Goal: Information Seeking & Learning: Learn about a topic

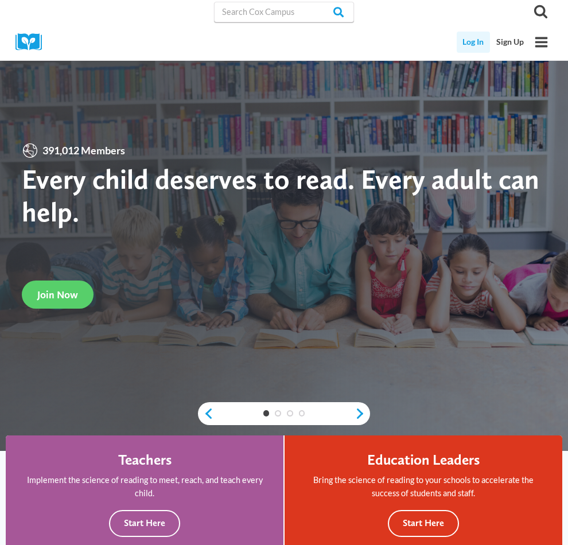
click at [468, 44] on link "Log In" at bounding box center [474, 42] width 34 height 21
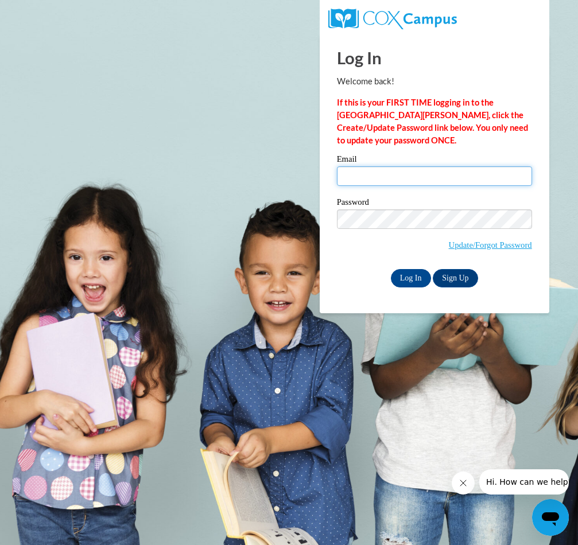
click at [419, 180] on input "Email" at bounding box center [434, 176] width 195 height 20
type input "crosspointdaycare@icloud.com"
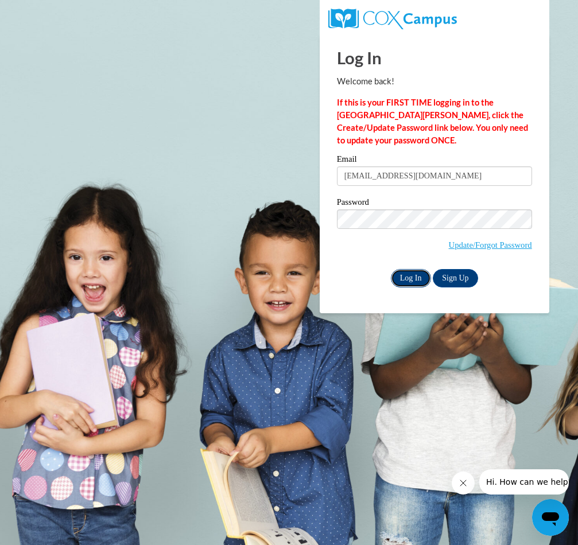
click at [404, 278] on input "Log In" at bounding box center [411, 278] width 40 height 18
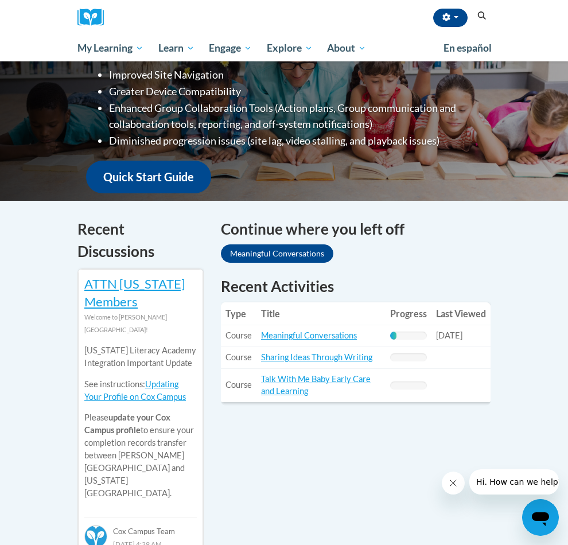
scroll to position [287, 0]
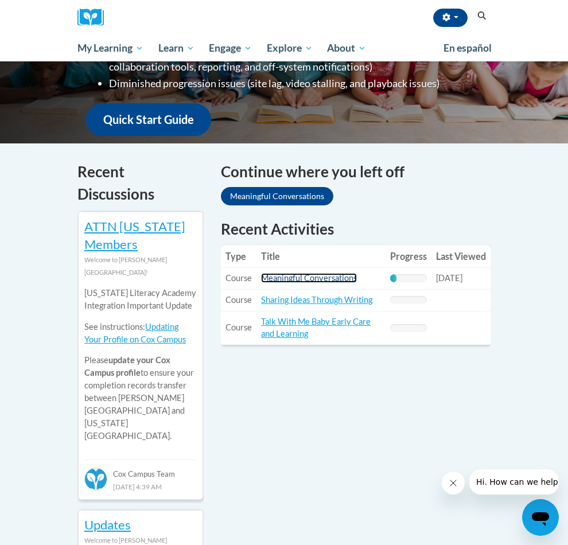
click at [291, 273] on link "Meaningful Conversations" at bounding box center [309, 278] width 96 height 10
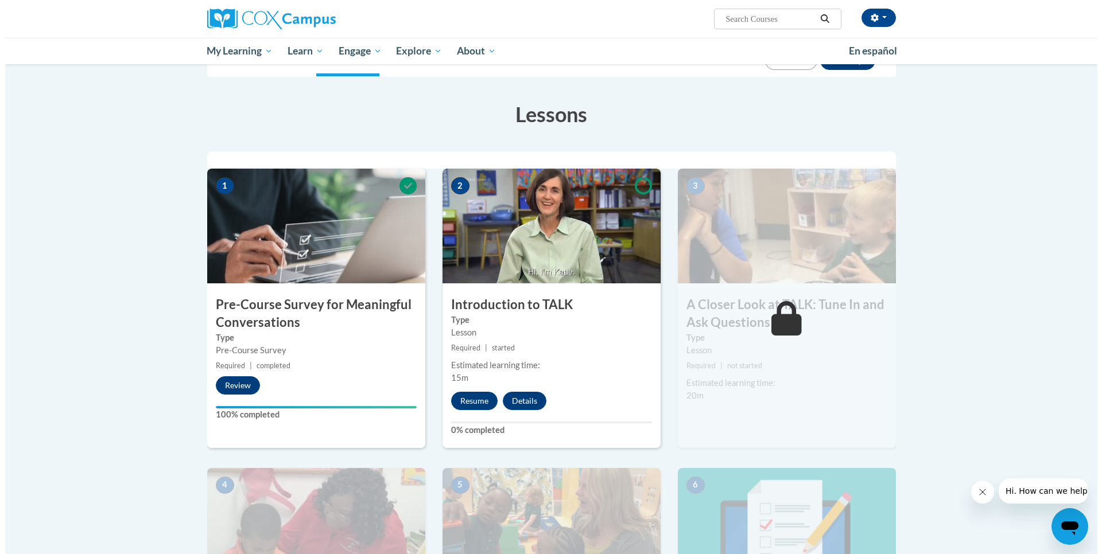
scroll to position [172, 0]
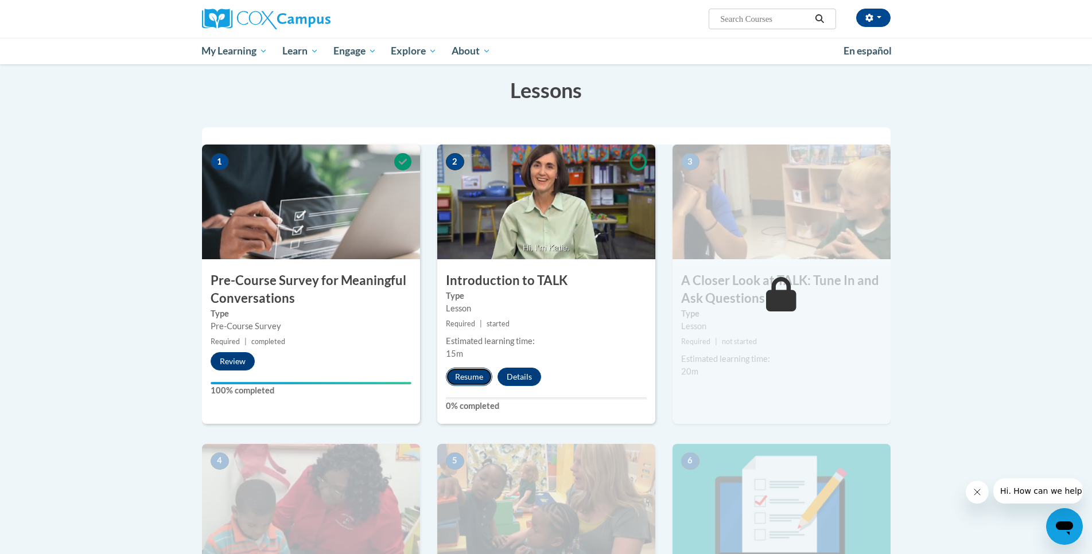
click at [462, 375] on button "Resume" at bounding box center [469, 377] width 46 height 18
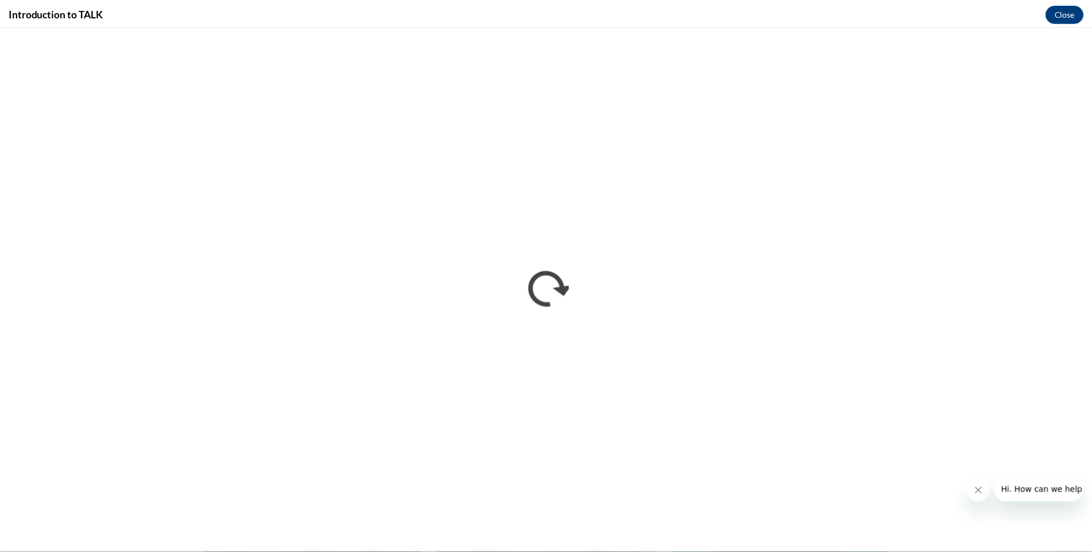
scroll to position [0, 0]
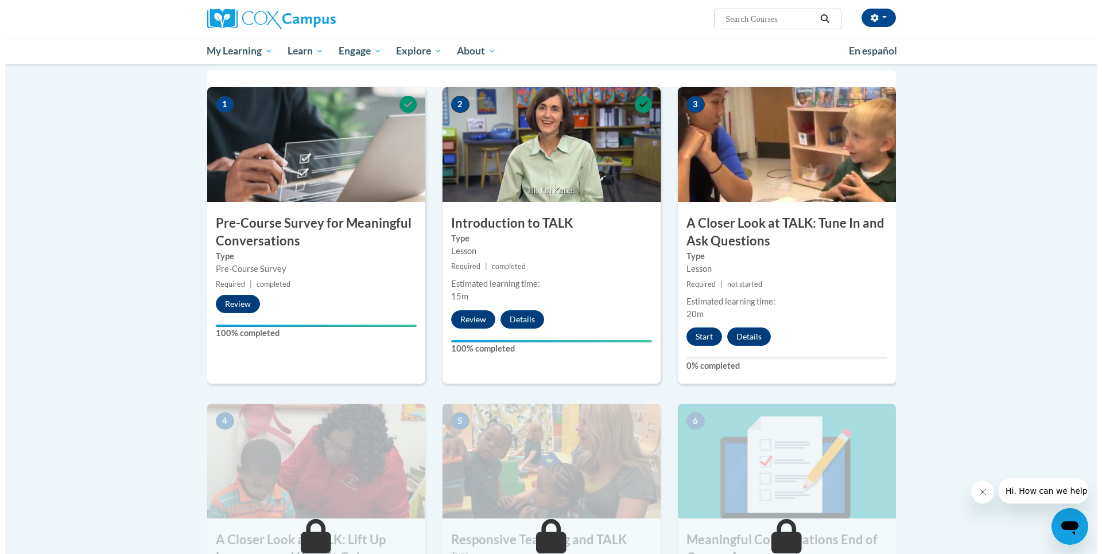
scroll to position [287, 0]
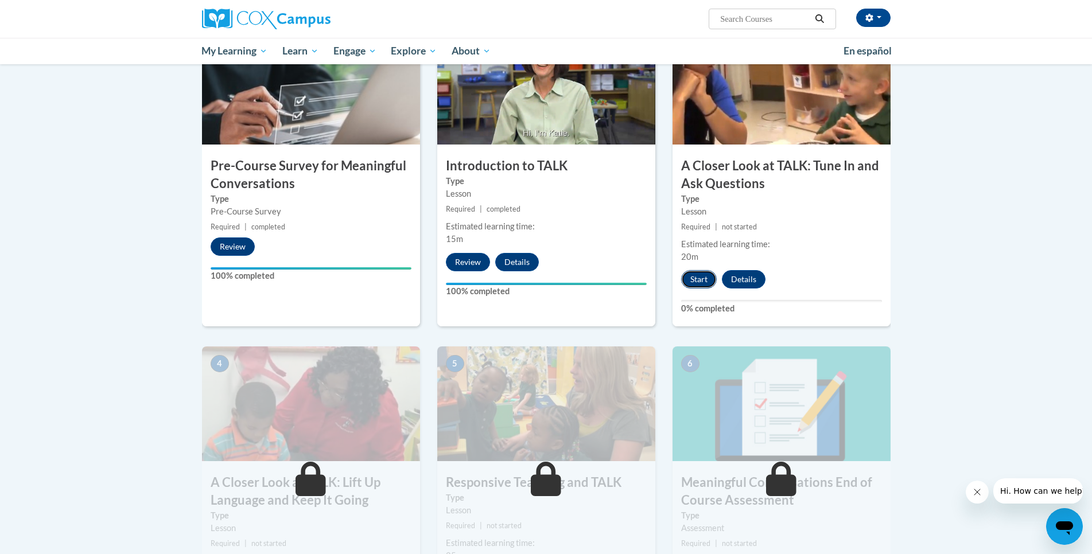
click at [696, 278] on button "Start" at bounding box center [699, 279] width 36 height 18
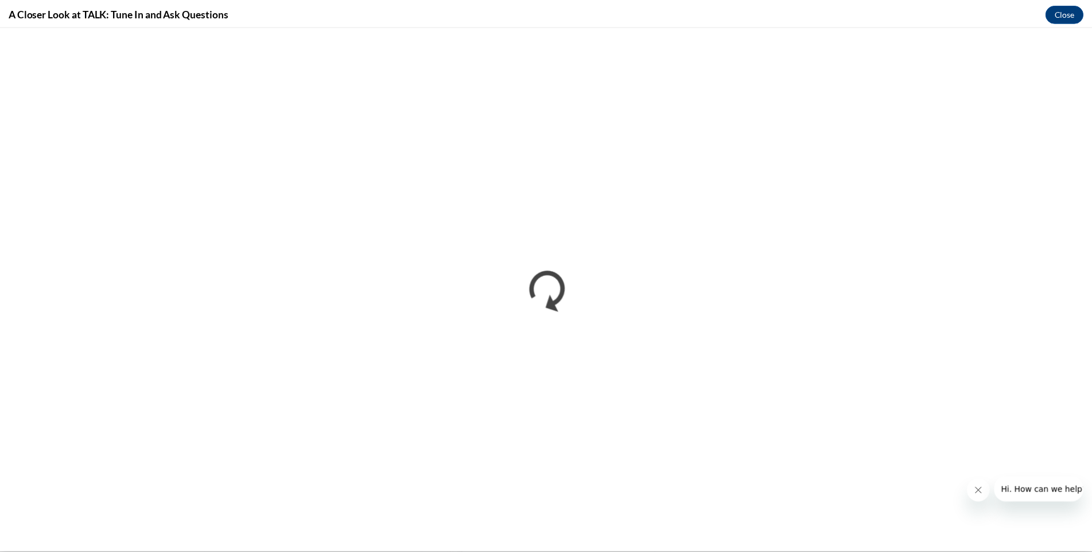
scroll to position [0, 0]
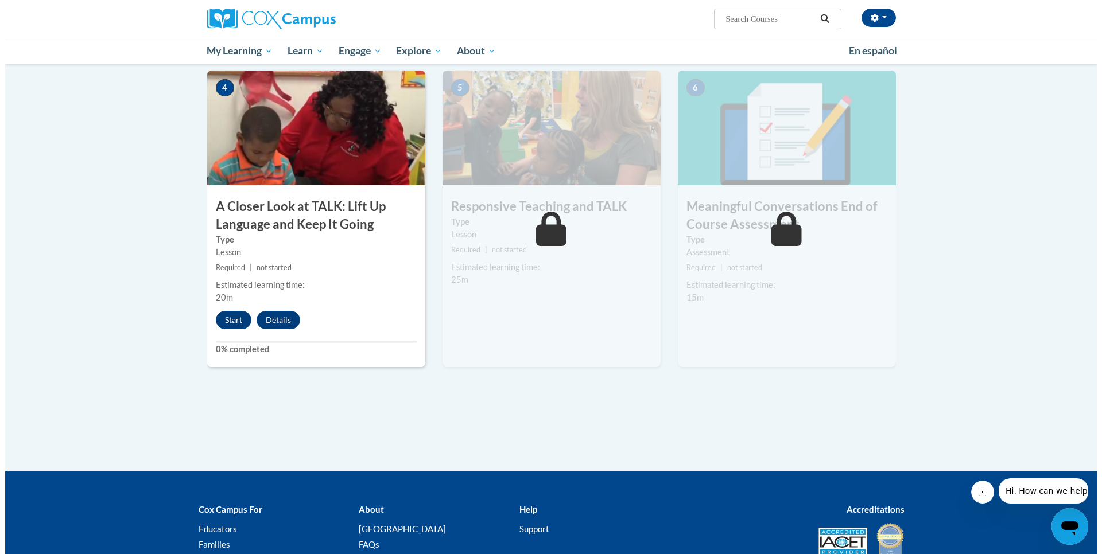
scroll to position [574, 0]
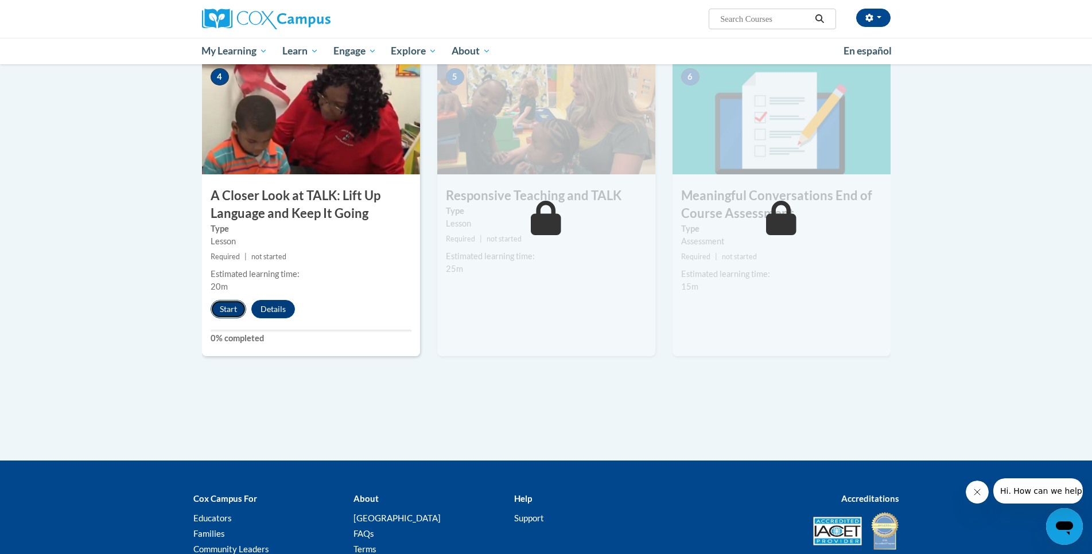
click at [231, 309] on button "Start" at bounding box center [229, 309] width 36 height 18
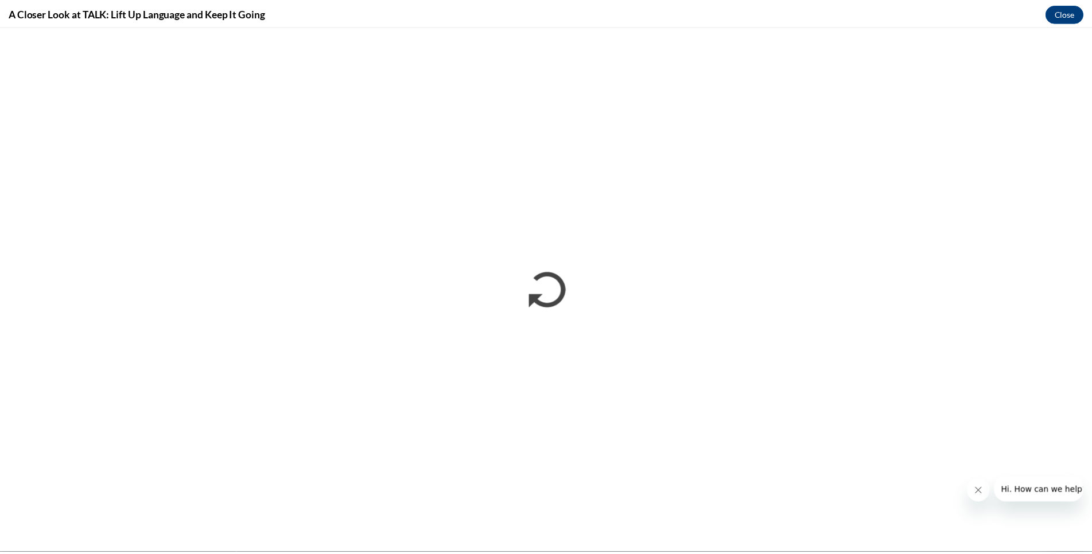
scroll to position [0, 0]
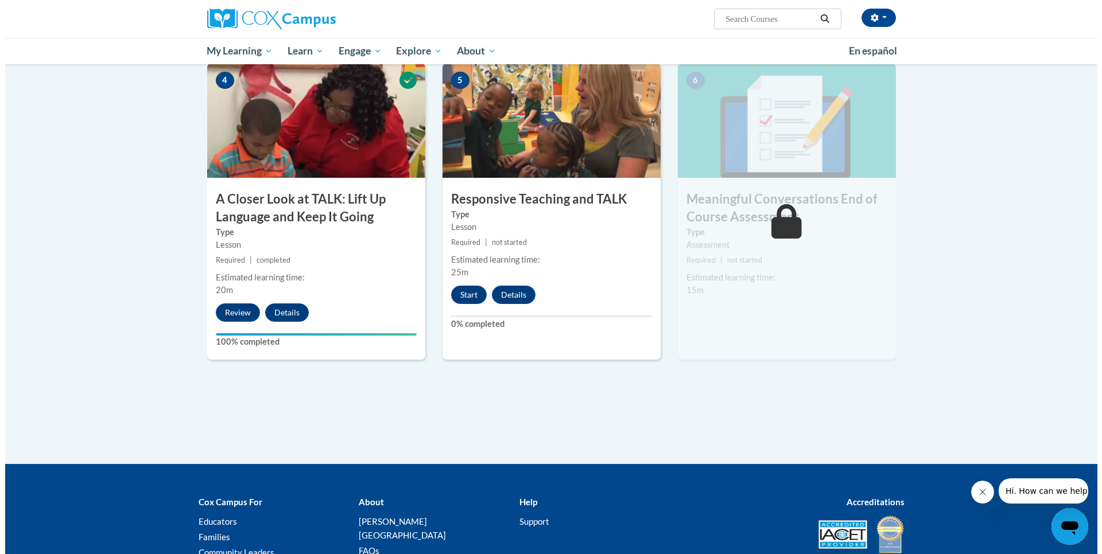
scroll to position [574, 0]
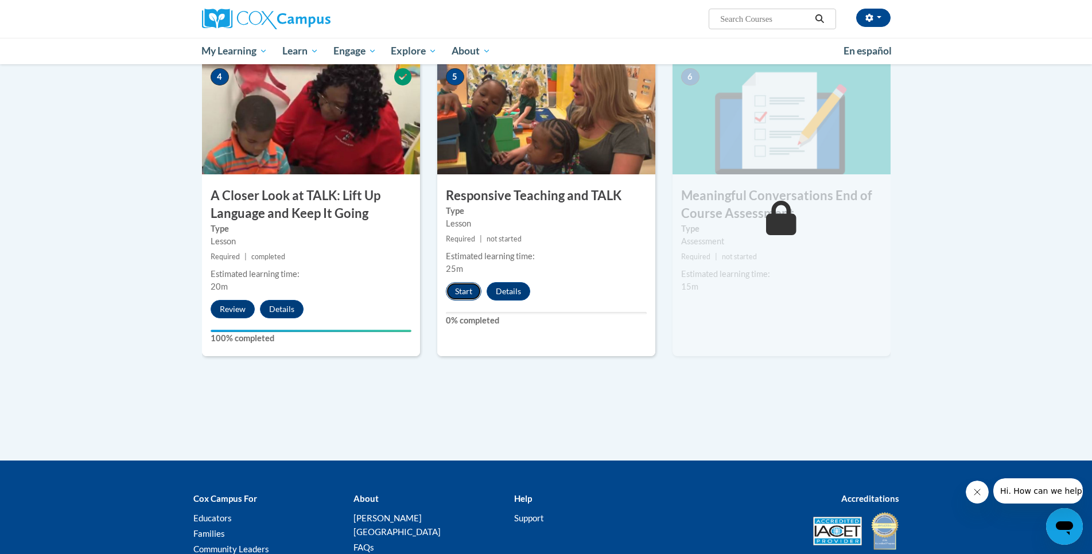
click at [464, 289] on button "Start" at bounding box center [464, 291] width 36 height 18
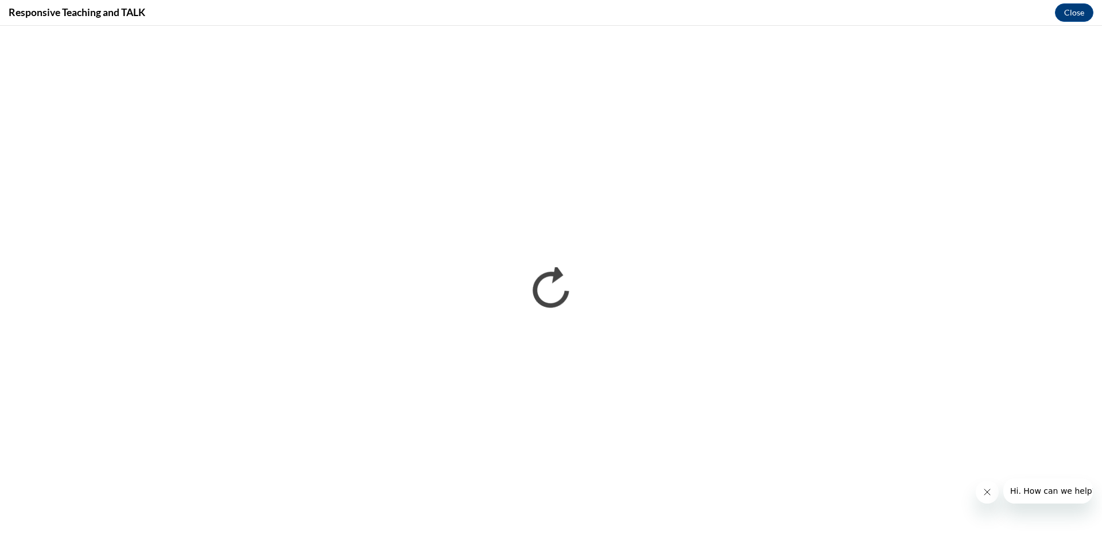
scroll to position [0, 0]
